Goal: Navigation & Orientation: Go to known website

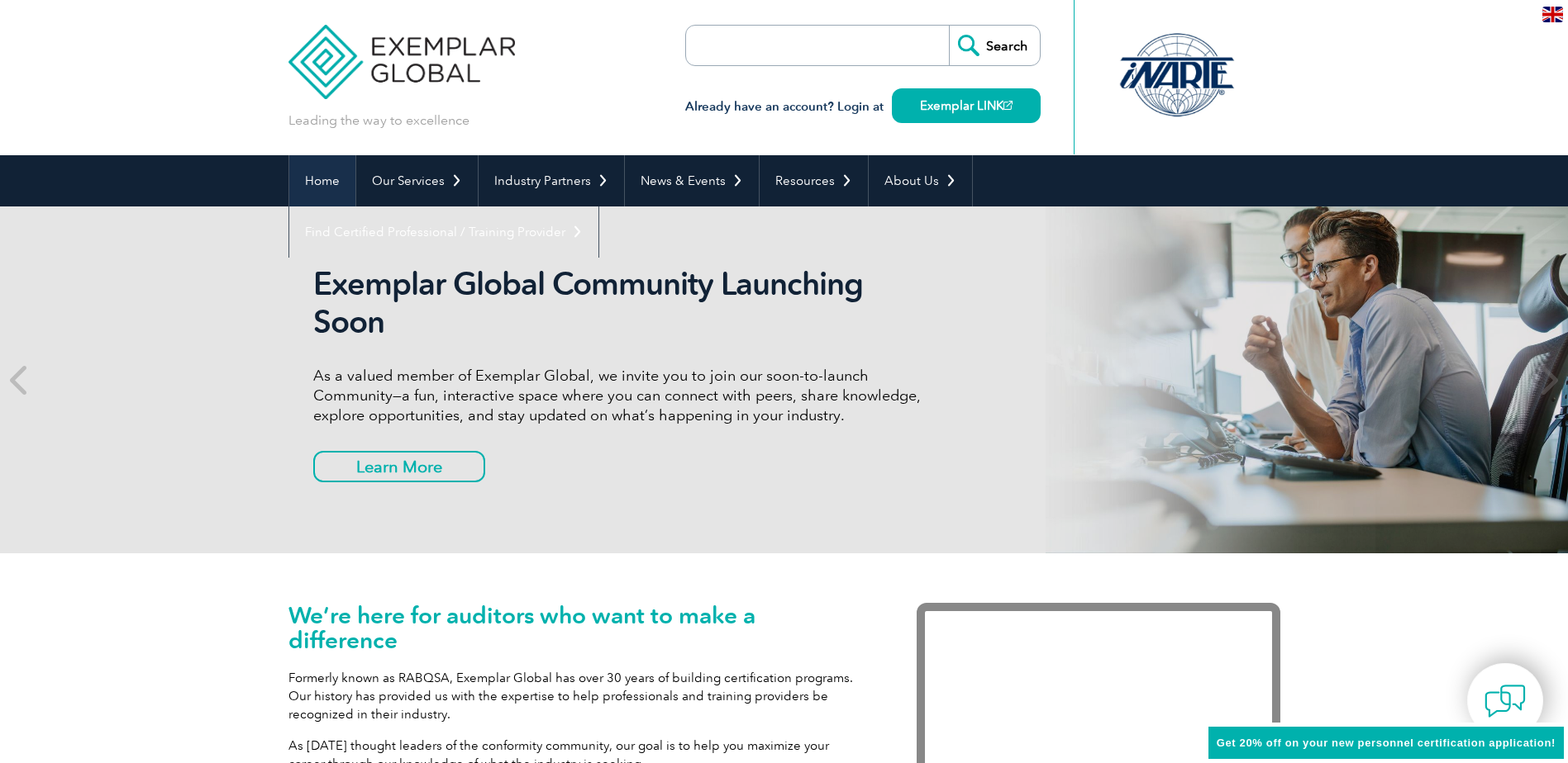
click at [324, 184] on link "Home" at bounding box center [323, 181] width 66 height 52
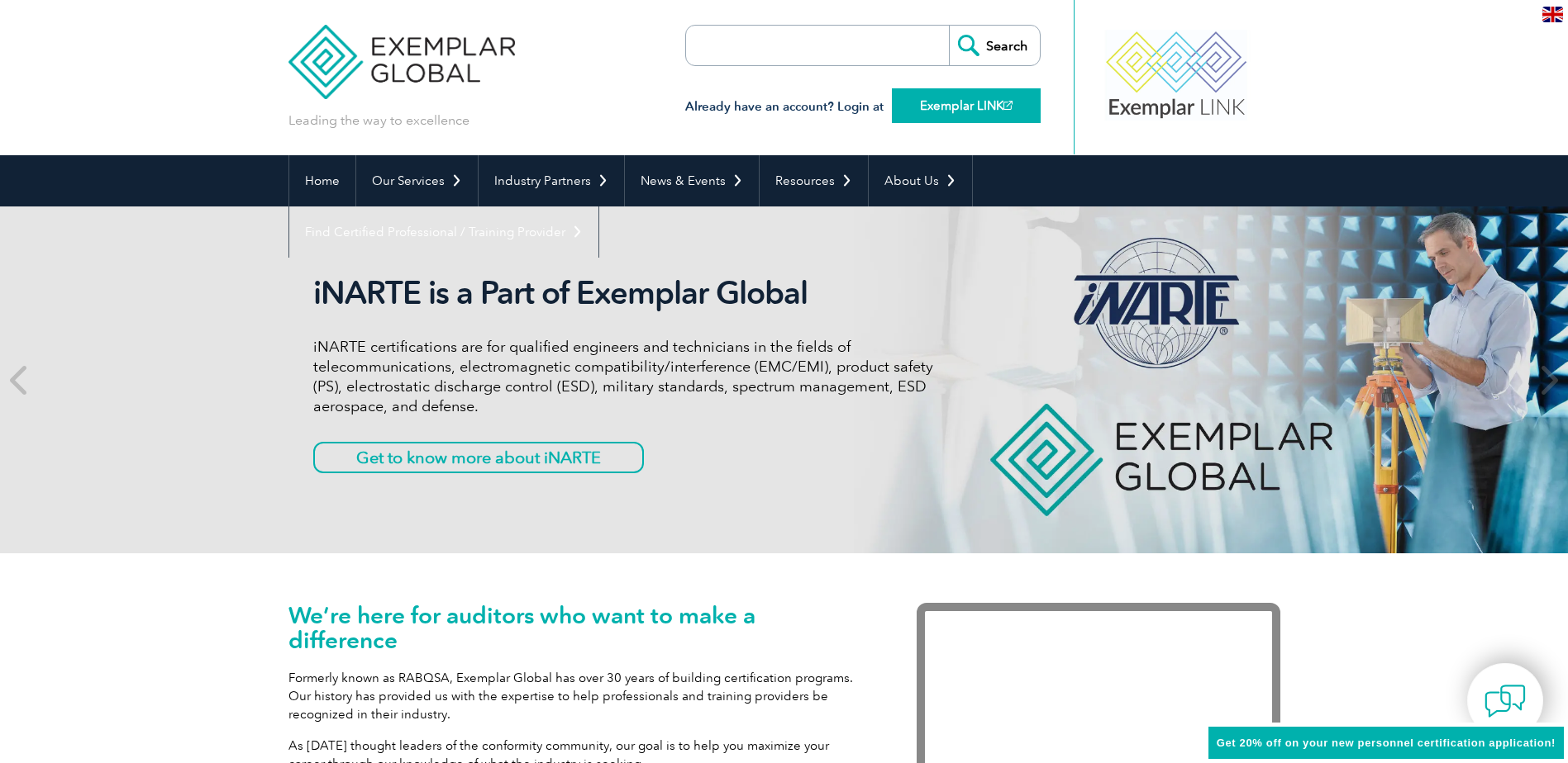
click at [958, 107] on link "Exemplar LINK" at bounding box center [966, 106] width 149 height 35
